Goal: Task Accomplishment & Management: Manage account settings

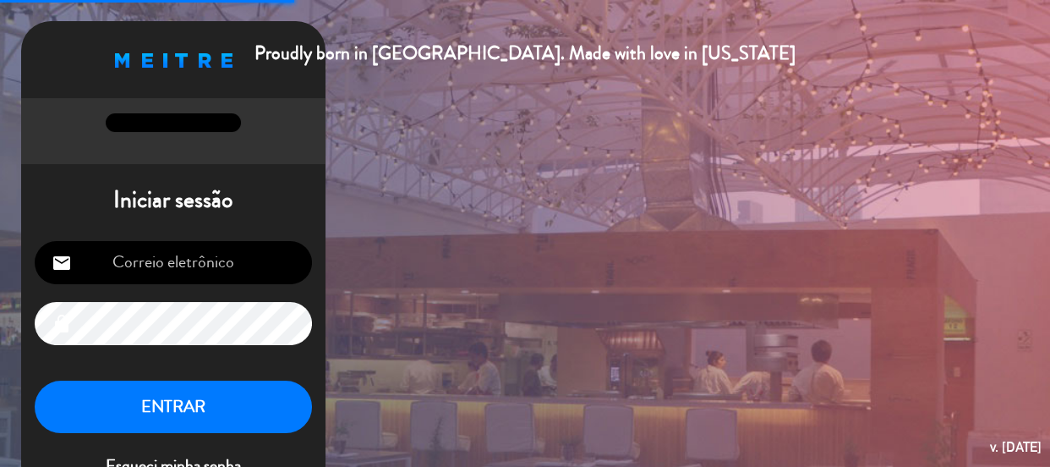
type input "[EMAIL_ADDRESS][DOMAIN_NAME]"
click at [226, 404] on button "ENTRAR" at bounding box center [173, 406] width 277 height 53
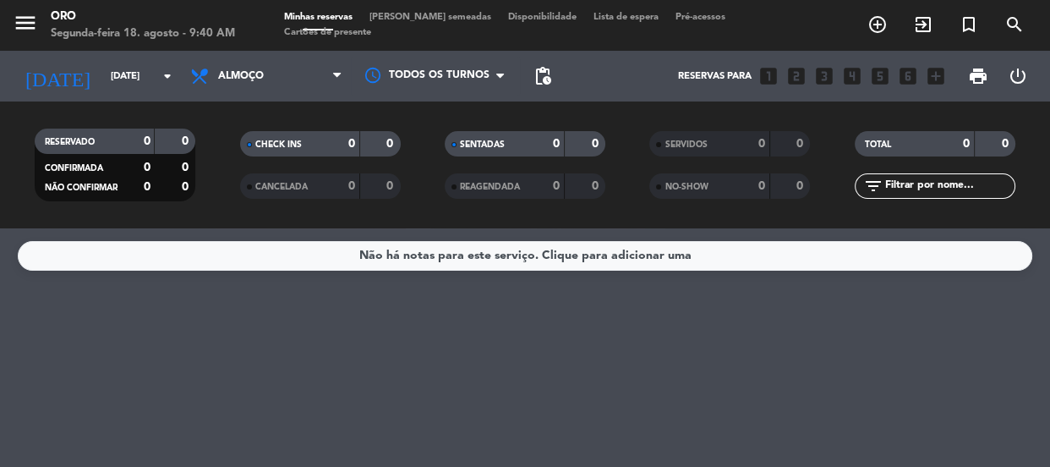
click at [34, 36] on button "menu" at bounding box center [25, 25] width 25 height 31
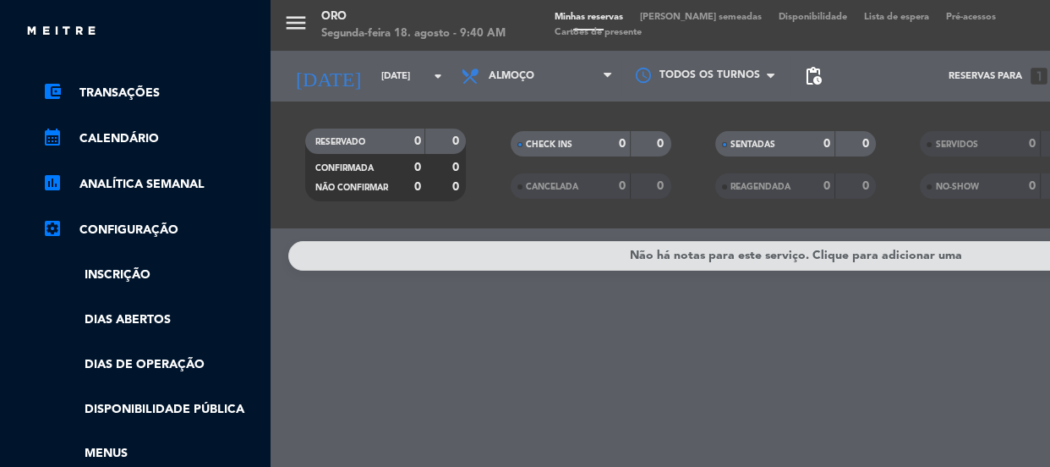
scroll to position [153, 0]
click at [161, 222] on link "settings_applications Configuração" at bounding box center [152, 229] width 220 height 20
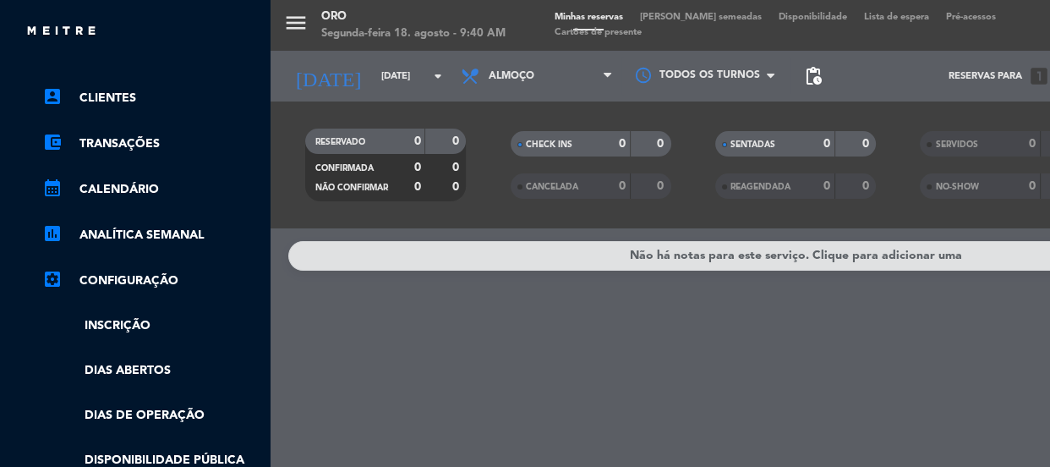
scroll to position [0, 0]
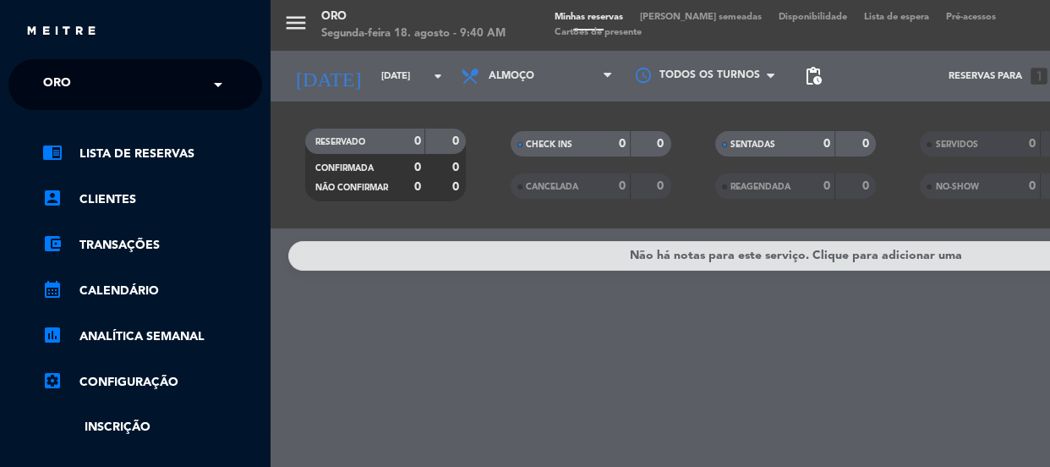
click at [162, 90] on input "text" at bounding box center [137, 85] width 206 height 37
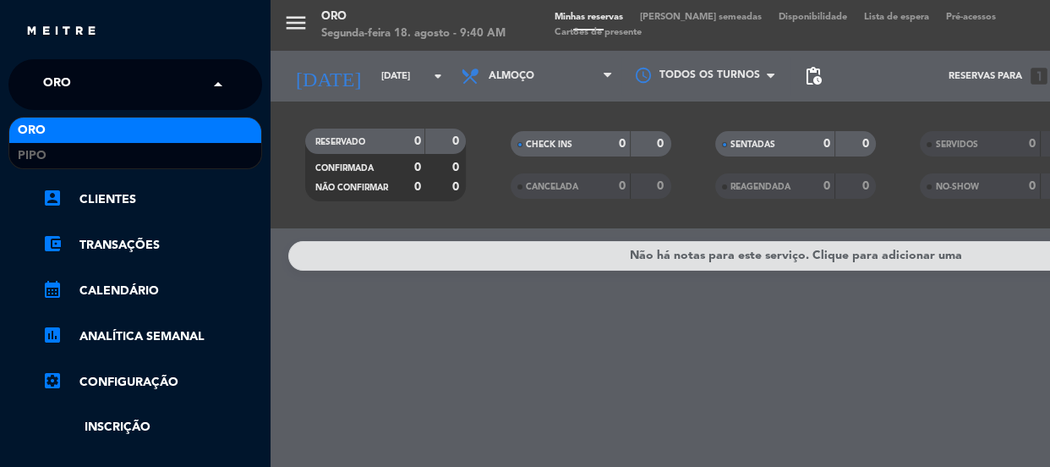
click at [163, 90] on input "text" at bounding box center [137, 85] width 206 height 37
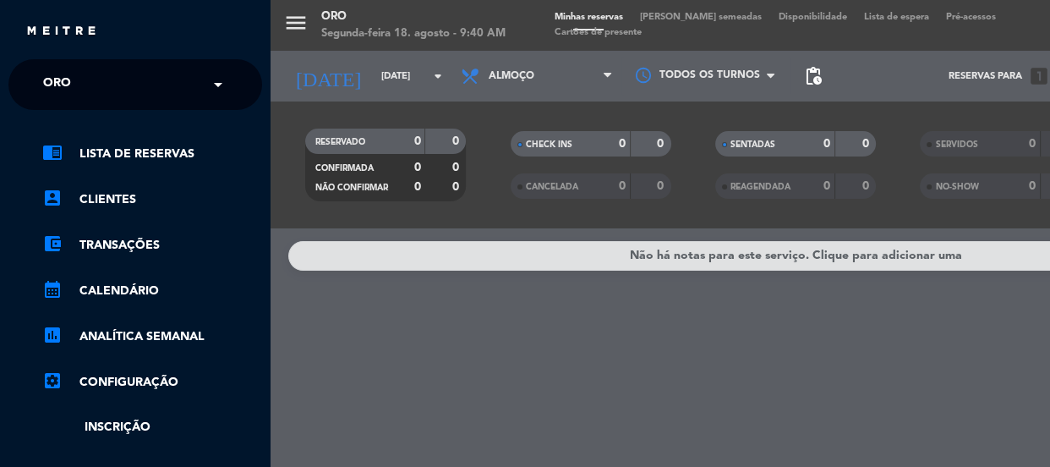
click at [479, 327] on div "menu Oro Segunda-feira 18. agosto - 9:40 AM Minhas reservas Mesas semeadas Disp…" at bounding box center [796, 233] width 1050 height 467
